Goal: Contribute content: Add original content to the website for others to see

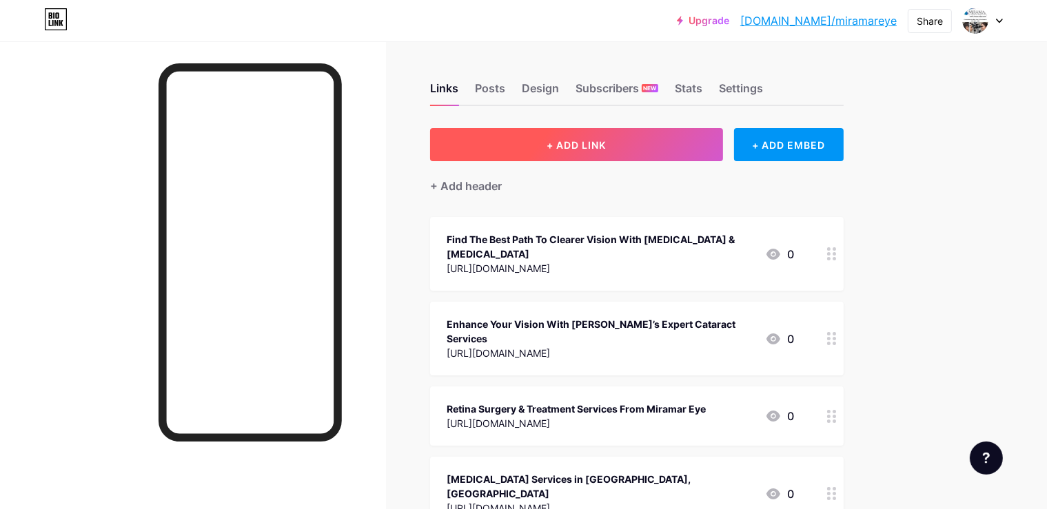
click at [606, 147] on span "+ ADD LINK" at bounding box center [576, 145] width 59 height 12
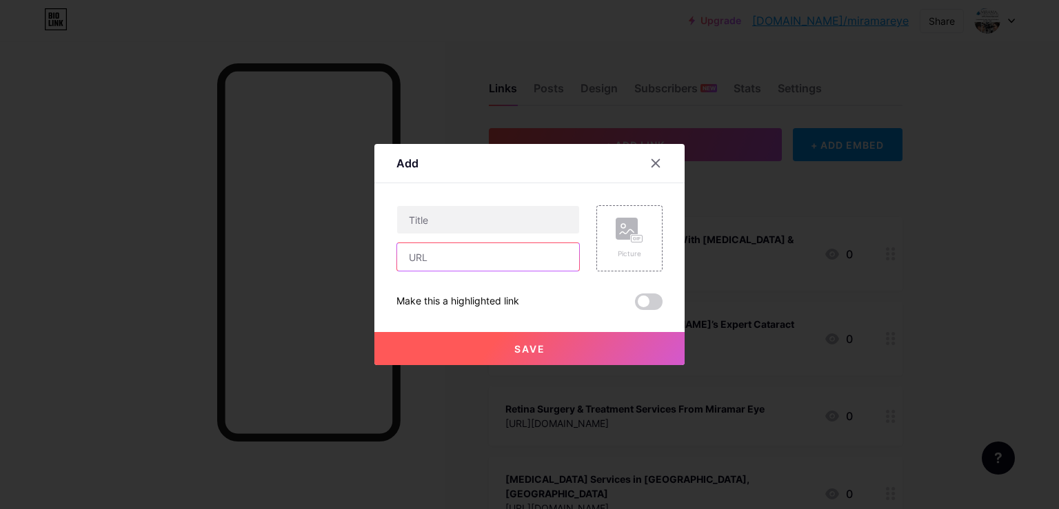
click at [467, 261] on input "text" at bounding box center [488, 257] width 182 height 28
paste input "[URL][DOMAIN_NAME]"
type input "[URL][DOMAIN_NAME]"
click at [440, 216] on input "text" at bounding box center [488, 220] width 182 height 28
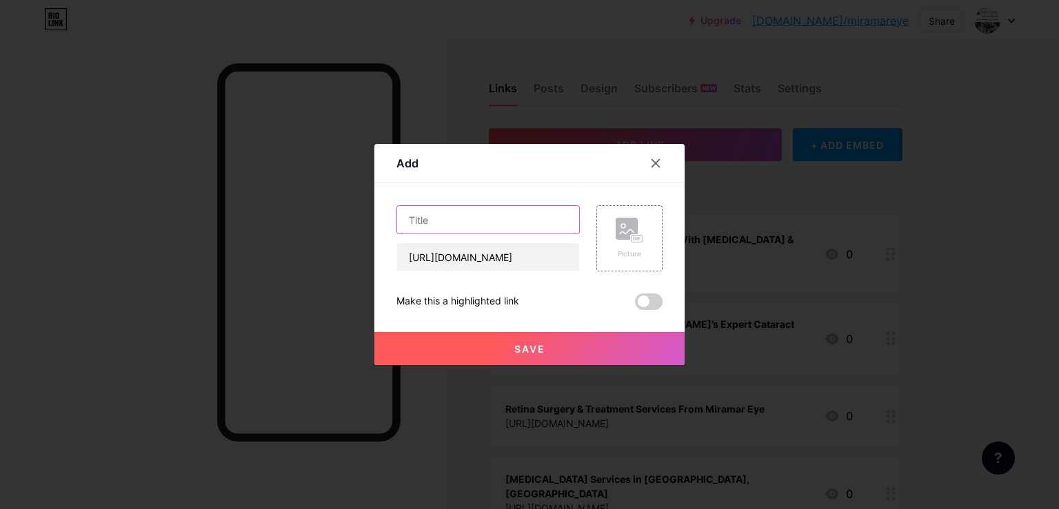
paste input "Restore Clear Vision with Monofocal Lenses"
type input "Restore Clear Vision with Monofocal Lenses"
click at [531, 349] on span "Save" at bounding box center [529, 349] width 31 height 12
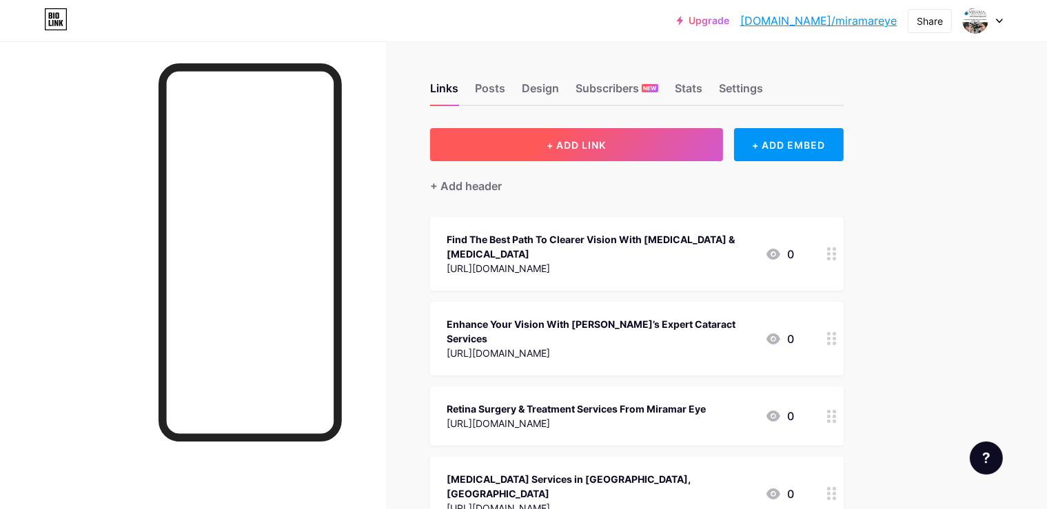
click at [606, 145] on span "+ ADD LINK" at bounding box center [576, 145] width 59 height 12
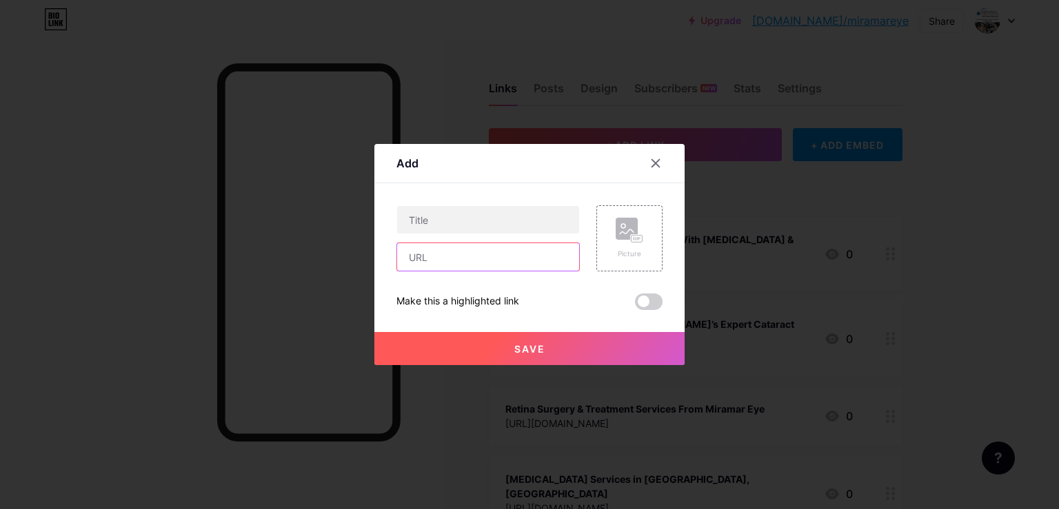
click at [491, 258] on input "text" at bounding box center [488, 257] width 182 height 28
paste input "[URL][DOMAIN_NAME]"
type input "[URL][DOMAIN_NAME]"
click at [422, 221] on input "text" at bounding box center [488, 220] width 182 height 28
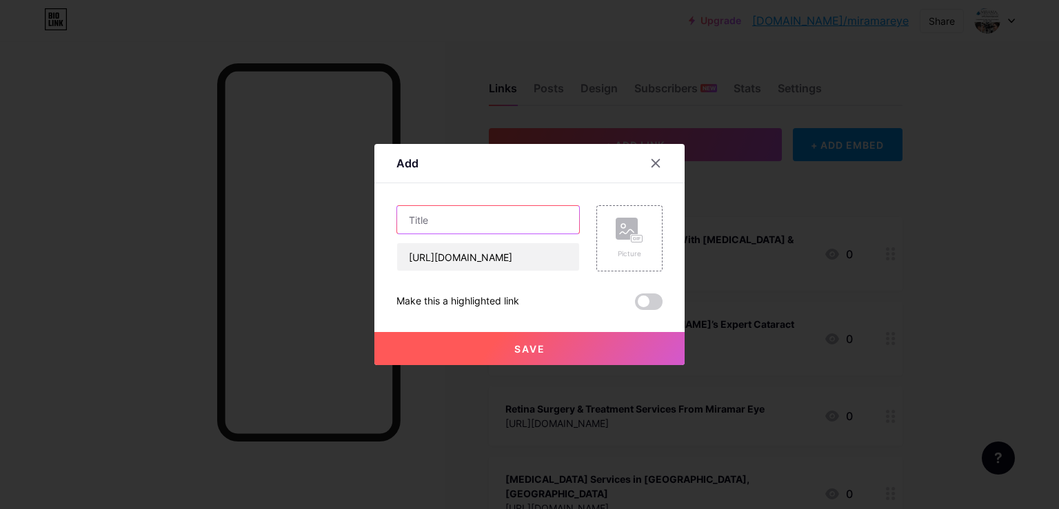
paste input "See Clearly with the EVO Implantable Lens"
type input "See Clearly with the EVO Implantable Lens"
click at [516, 347] on span "Save" at bounding box center [529, 349] width 31 height 12
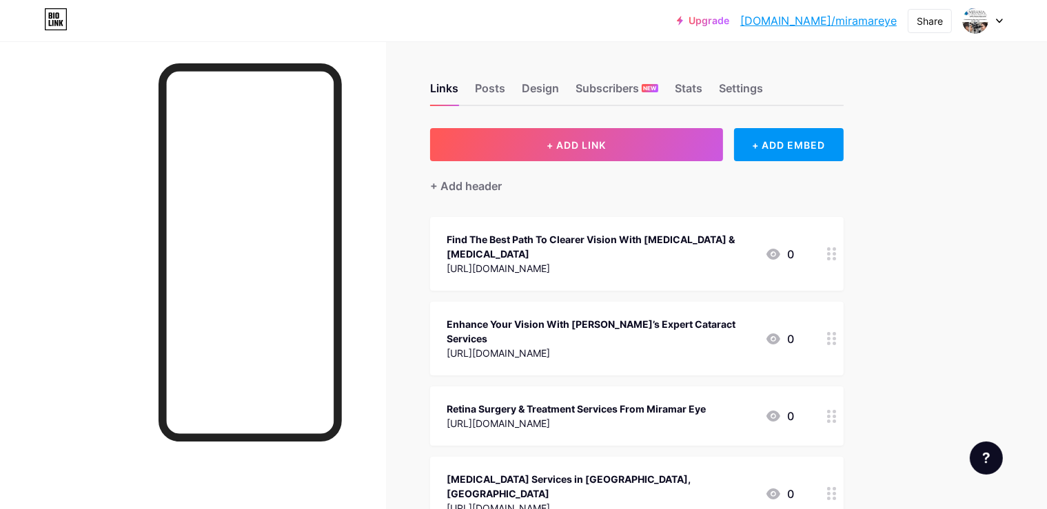
click at [999, 19] on icon at bounding box center [999, 21] width 7 height 5
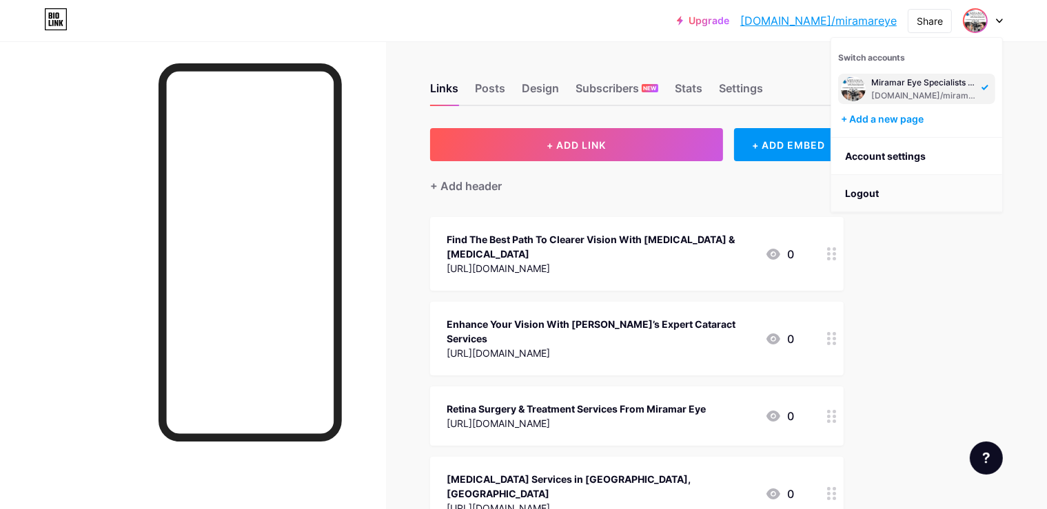
click at [881, 190] on li "Logout" at bounding box center [916, 193] width 171 height 37
